Goal: Transaction & Acquisition: Purchase product/service

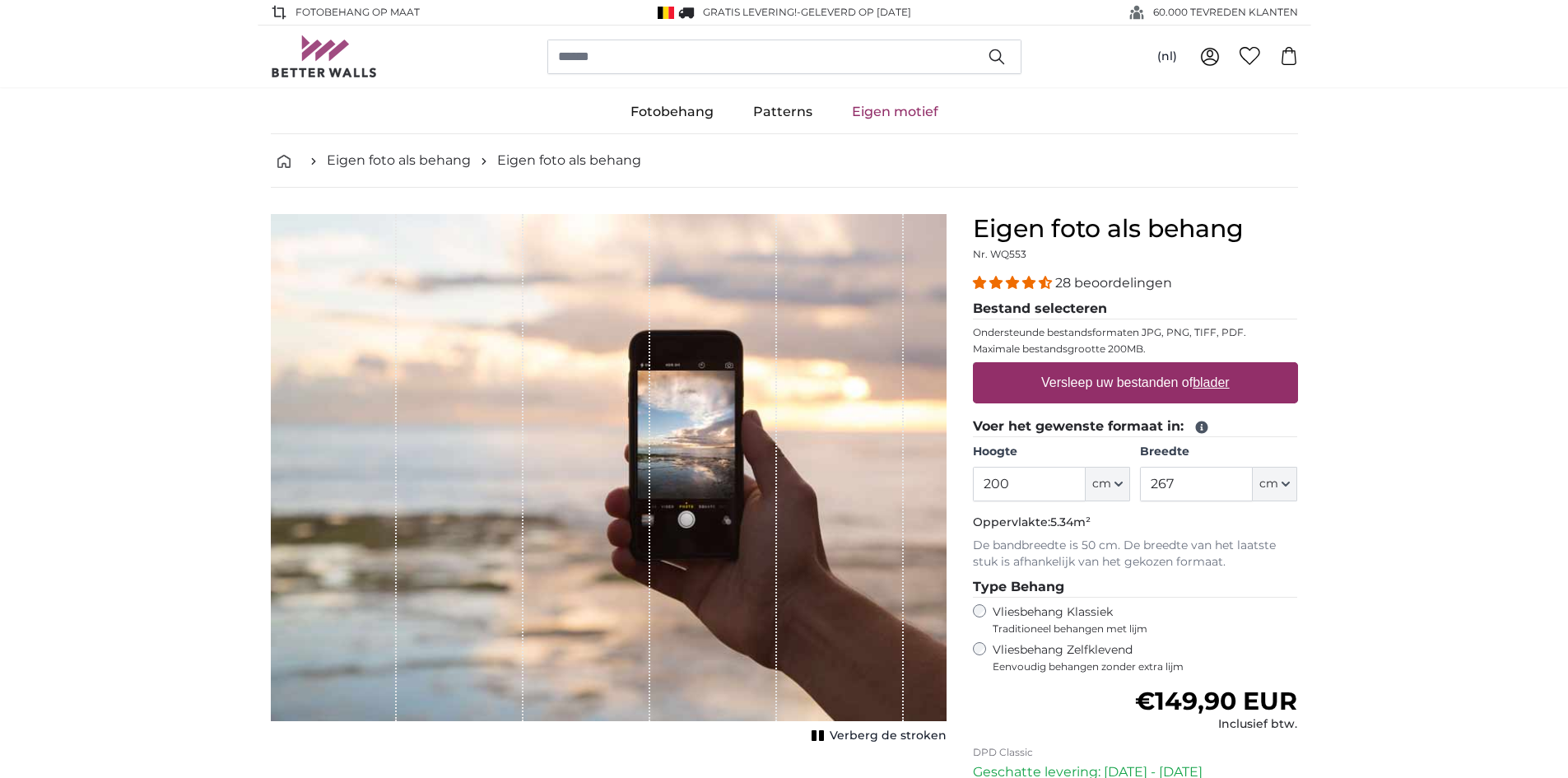
click at [1215, 382] on u "blader" at bounding box center [1211, 382] width 36 height 14
click at [1215, 367] on input "Versleep uw bestanden of blader" at bounding box center [1135, 364] width 325 height 4
type input "**********"
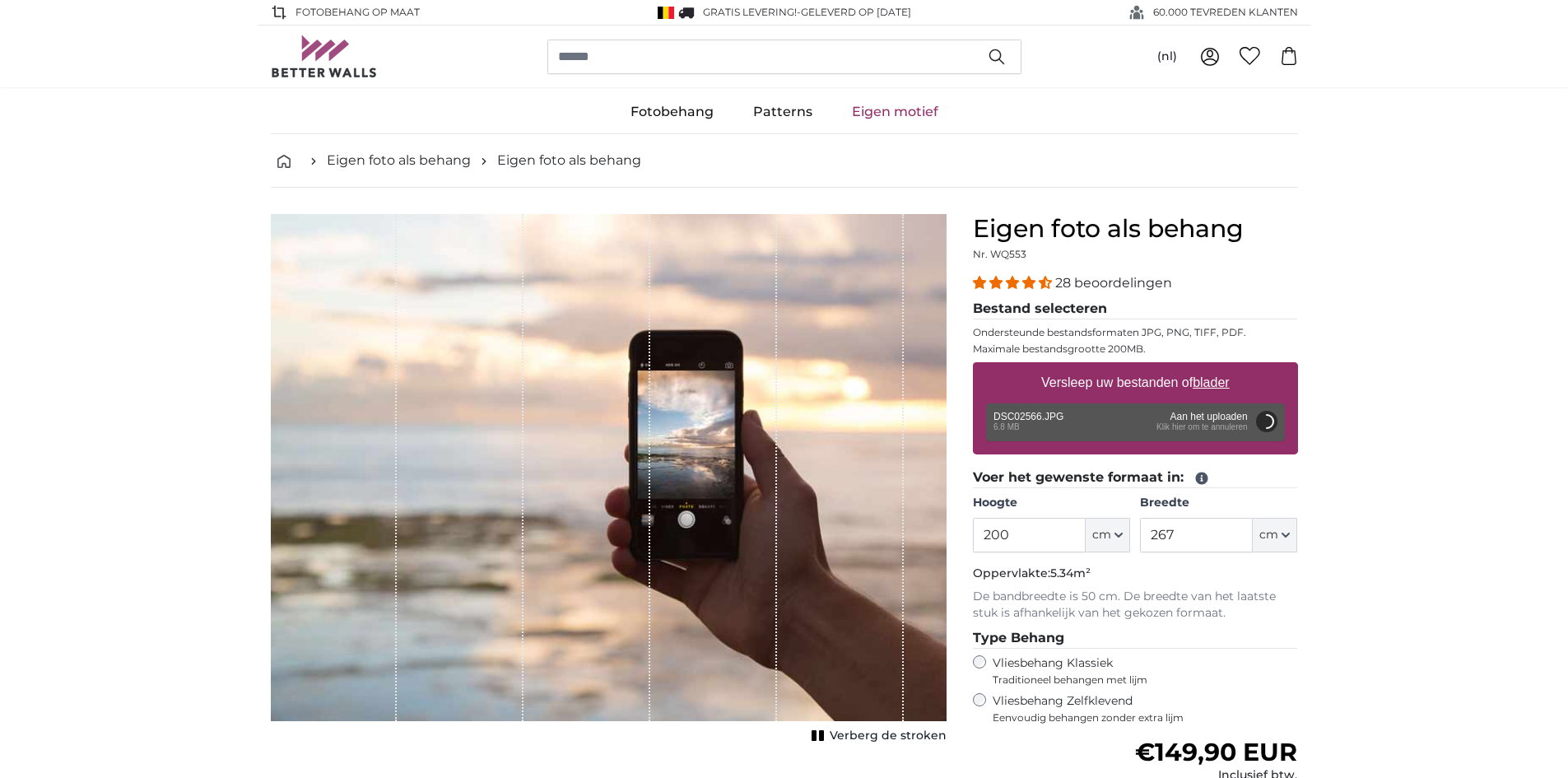
click at [1214, 387] on u "blader" at bounding box center [1211, 382] width 36 height 14
click at [1214, 367] on input "Versleep uw bestanden of blader" at bounding box center [1135, 364] width 325 height 4
type input "266"
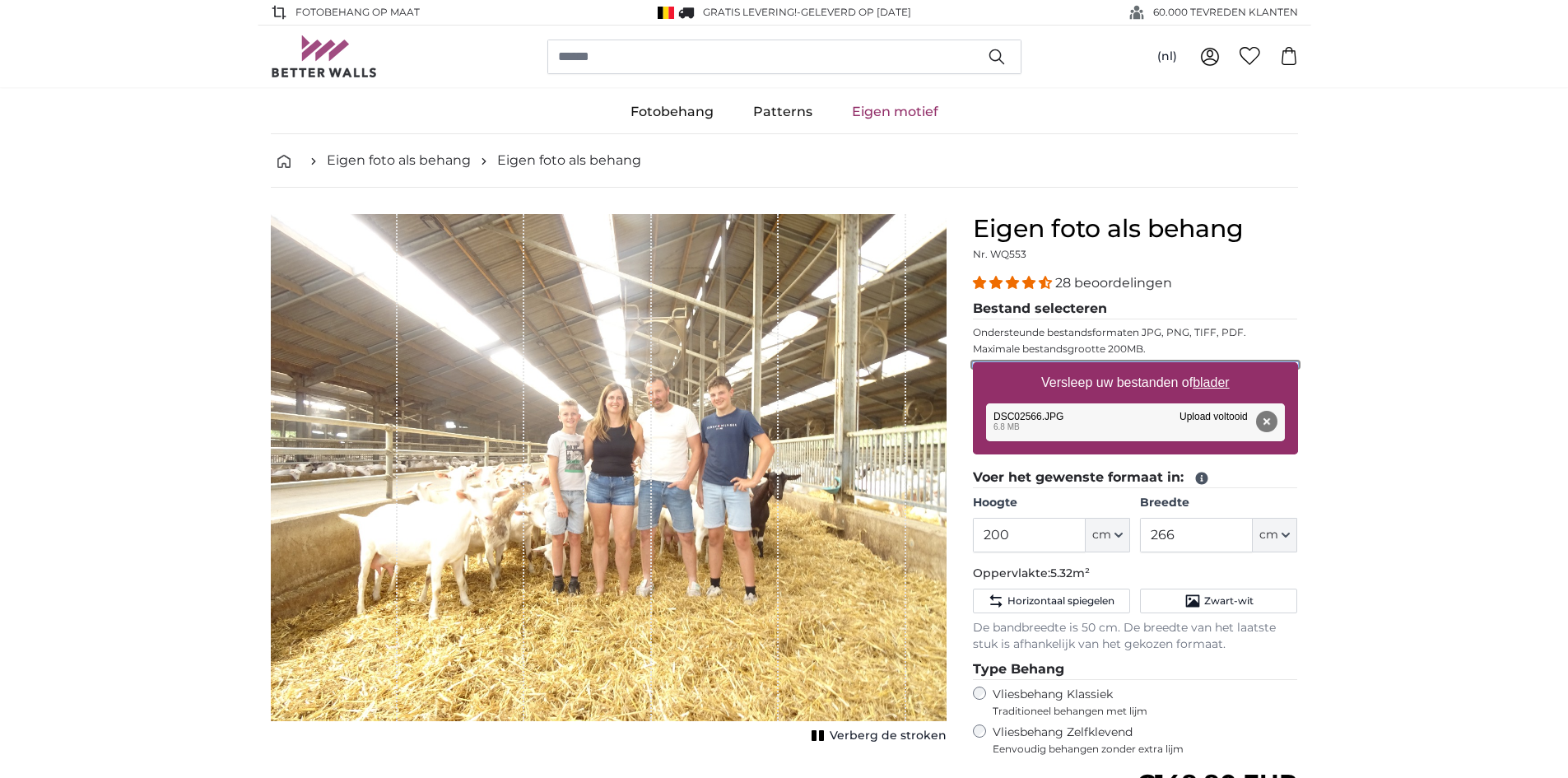
type input "**********"
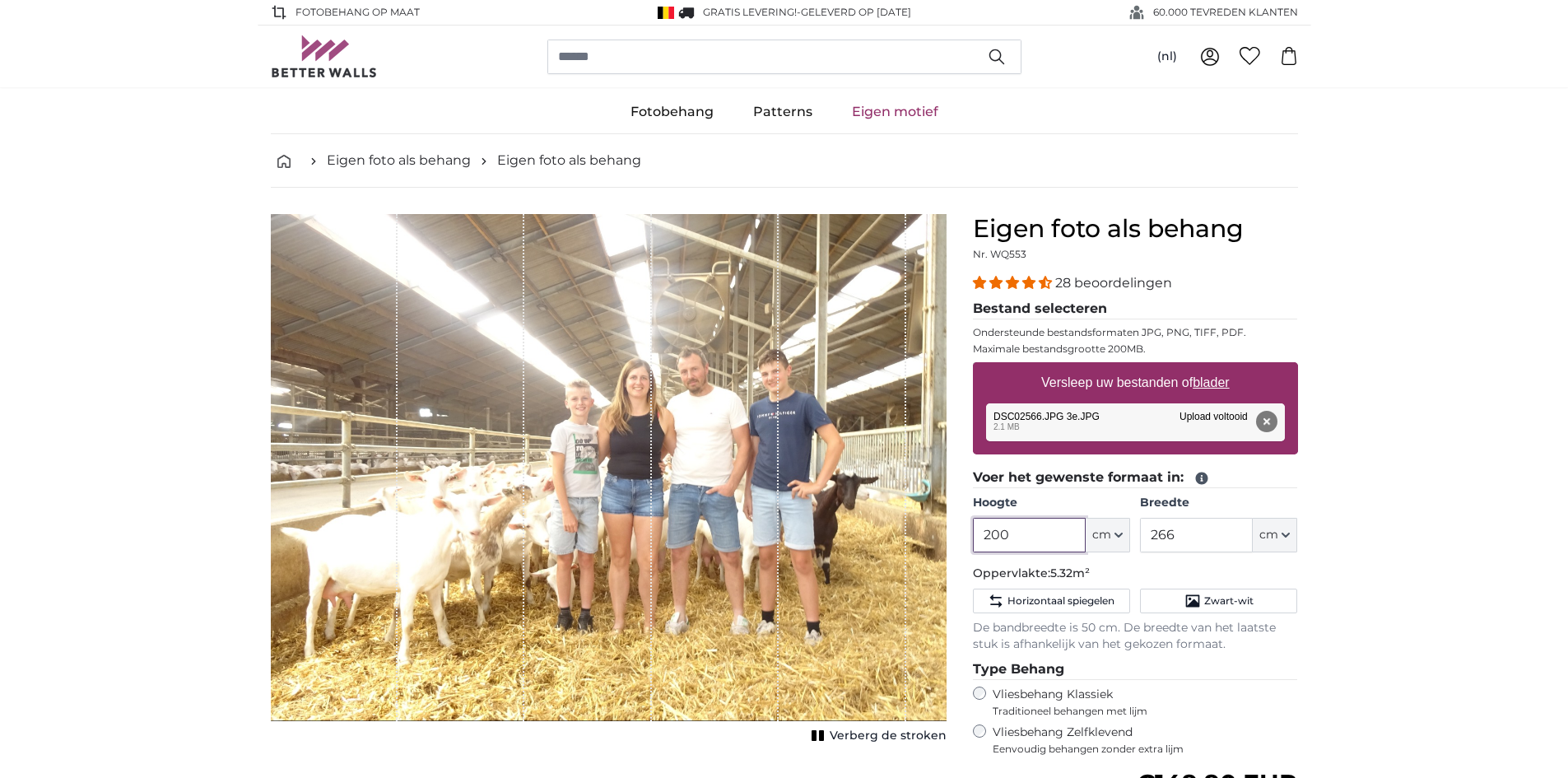
click at [1051, 540] on input "200" at bounding box center [1029, 535] width 112 height 34
type input "2"
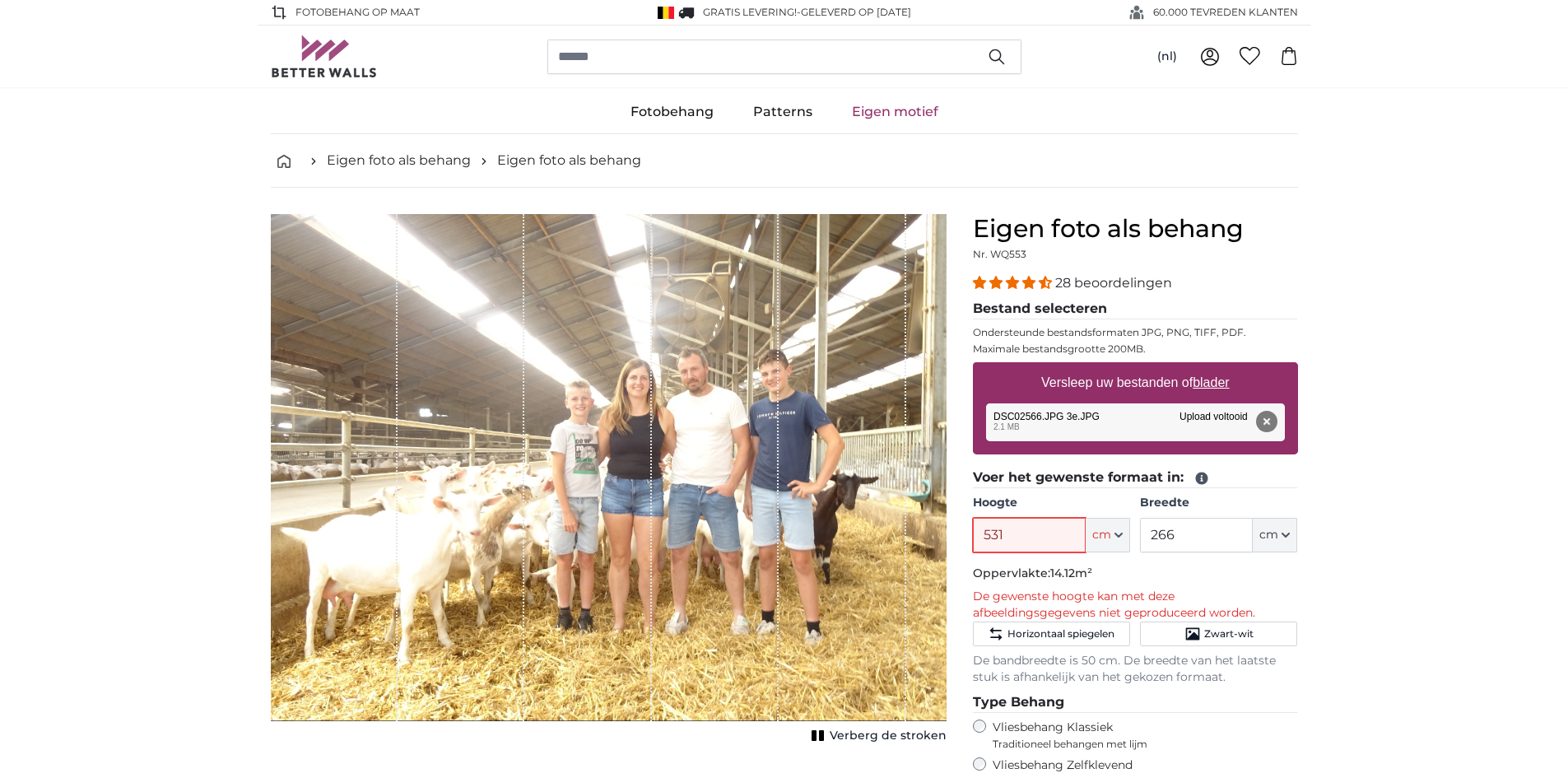
type input "531"
click at [1212, 528] on input "266" at bounding box center [1196, 535] width 112 height 34
type input "2"
type input "242"
